Goal: Information Seeking & Learning: Learn about a topic

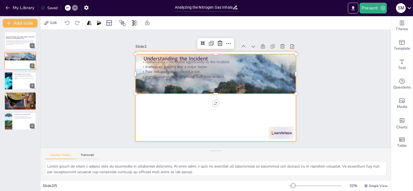
click at [224, 104] on div at bounding box center [215, 96] width 160 height 90
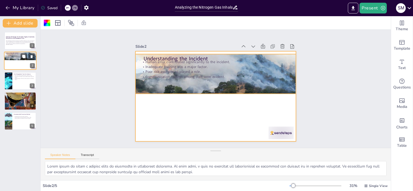
click at [23, 60] on div at bounding box center [20, 54] width 32 height 42
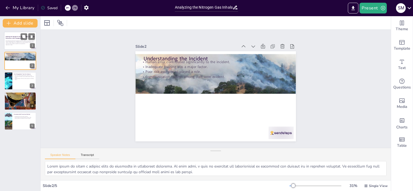
click at [22, 40] on p "This presentation examines the nitrogen gas inhalation tragedy at a nursing hom…" at bounding box center [20, 42] width 29 height 4
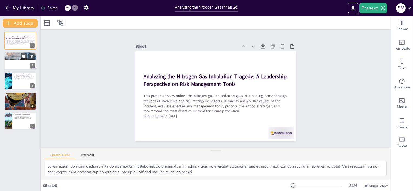
click at [14, 58] on div at bounding box center [20, 54] width 32 height 42
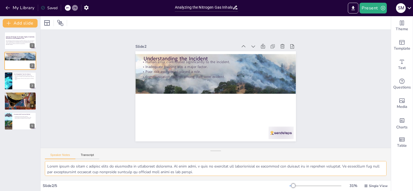
drag, startPoint x: 179, startPoint y: 175, endPoint x: 12, endPoint y: 142, distance: 169.9
click at [0, 139] on html "My Library Saved Analyzing the Nitrogen Gas Inhalation Tragedy: A Leadership Pe…" at bounding box center [206, 95] width 413 height 191
click at [17, 79] on p "Fishbone Diagram (Ishikawa) visually represents contributing factors." at bounding box center [24, 79] width 21 height 2
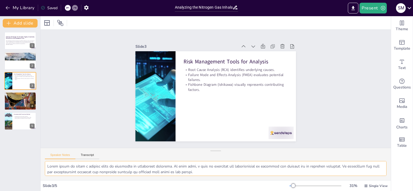
drag, startPoint x: 173, startPoint y: 169, endPoint x: -1, endPoint y: 138, distance: 176.4
click at [0, 138] on html "My Library Saved Analyzing the Nitrogen Gas Inhalation Tragedy: A Leadership Pe…" at bounding box center [206, 95] width 413 height 191
click at [10, 99] on div at bounding box center [20, 101] width 32 height 22
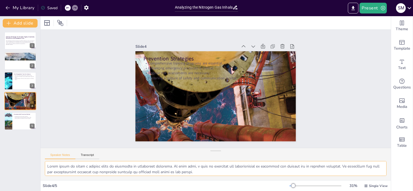
drag, startPoint x: 160, startPoint y: 171, endPoint x: 25, endPoint y: 144, distance: 137.1
click at [0, 133] on html "My Library Saved Analyzing the Nitrogen Gas Inhalation Tragedy: A Leadership Pe…" at bounding box center [206, 95] width 413 height 191
click at [8, 117] on div at bounding box center [8, 121] width 20 height 18
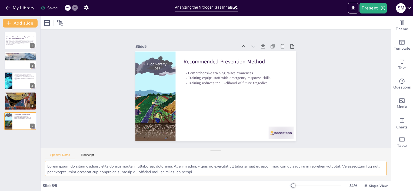
drag, startPoint x: 154, startPoint y: 173, endPoint x: -1, endPoint y: 151, distance: 156.8
click at [0, 151] on html "My Library Saved Analyzing the Nitrogen Gas Inhalation Tragedy: A Leadership Pe…" at bounding box center [206, 95] width 413 height 191
